Goal: Check status: Check status

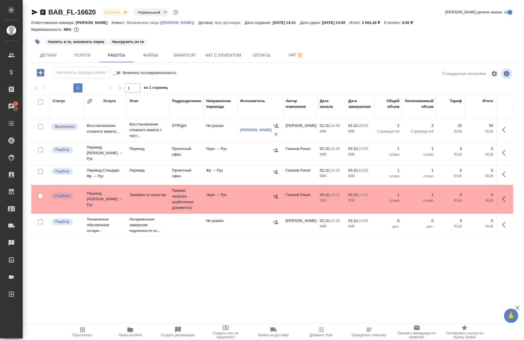
click at [134, 334] on span "Папка на Drive" at bounding box center [130, 335] width 23 height 4
click at [86, 56] on span "Услуги" at bounding box center [82, 55] width 27 height 7
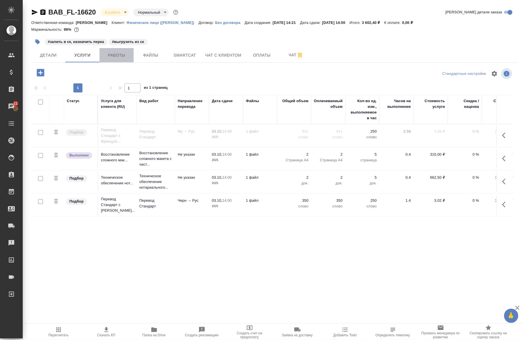
click at [106, 53] on span "Работы" at bounding box center [116, 55] width 27 height 7
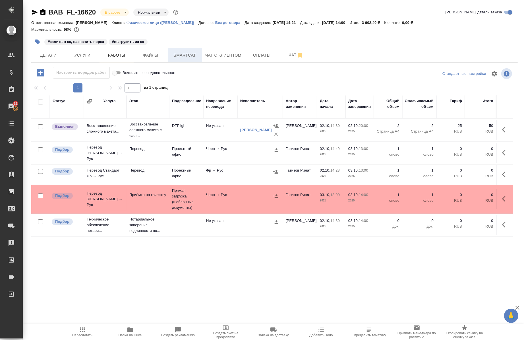
click at [184, 53] on span "Smartcat" at bounding box center [184, 55] width 27 height 7
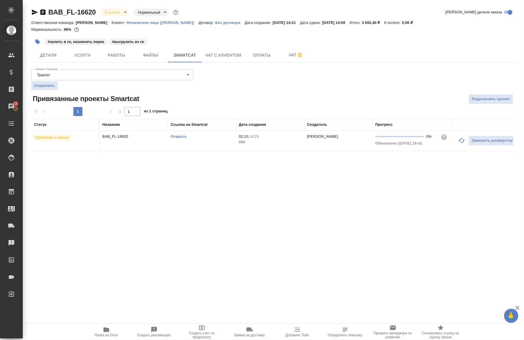
click at [180, 135] on link "Открыть" at bounding box center [179, 136] width 16 height 4
click at [32, 12] on icon "button" at bounding box center [34, 12] width 7 height 7
click at [104, 335] on span "Папка на Drive" at bounding box center [106, 335] width 23 height 4
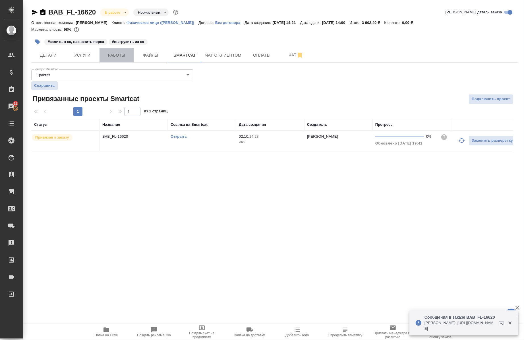
click at [124, 55] on span "Работы" at bounding box center [116, 55] width 27 height 7
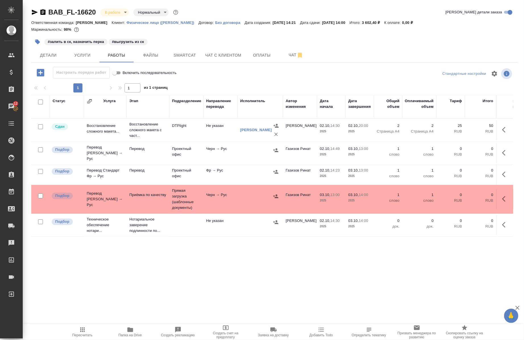
click at [216, 144] on td "Черн → Рус" at bounding box center [220, 153] width 34 height 20
